Goal: Task Accomplishment & Management: Complete application form

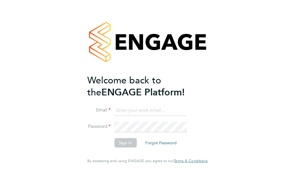
click at [120, 116] on input at bounding box center [150, 111] width 72 height 11
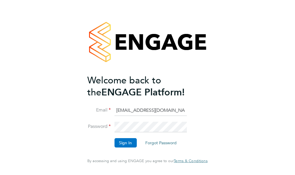
type input "[EMAIL_ADDRESS][DOMAIN_NAME]"
click at [120, 148] on button "Sign In" at bounding box center [125, 142] width 22 height 9
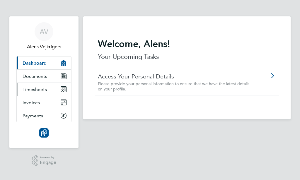
click at [63, 89] on icon "Main navigation" at bounding box center [62, 90] width 3 height 3
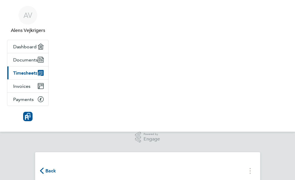
scroll to position [89, 0]
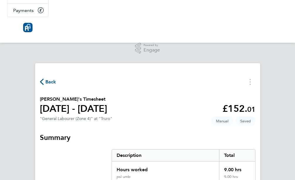
select select "30"
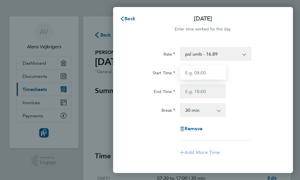
click at [211, 74] on input "Start Time" at bounding box center [203, 73] width 46 height 14
type input "7"
type input "07:30"
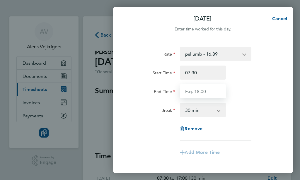
click at [207, 92] on input "End Time" at bounding box center [203, 91] width 46 height 14
click at [263, 114] on div "Break 0 min 15 min 30 min 45 min 60 min 75 min 90 min" at bounding box center [203, 110] width 152 height 14
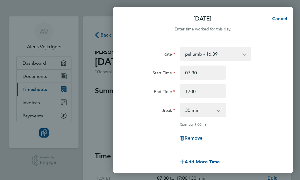
type input "17:00"
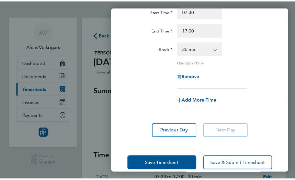
scroll to position [70, 0]
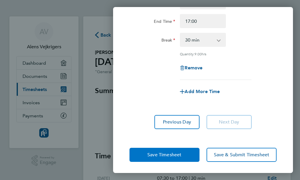
click at [172, 154] on span "Save Timesheet" at bounding box center [164, 155] width 34 height 6
